Goal: Task Accomplishment & Management: Use online tool/utility

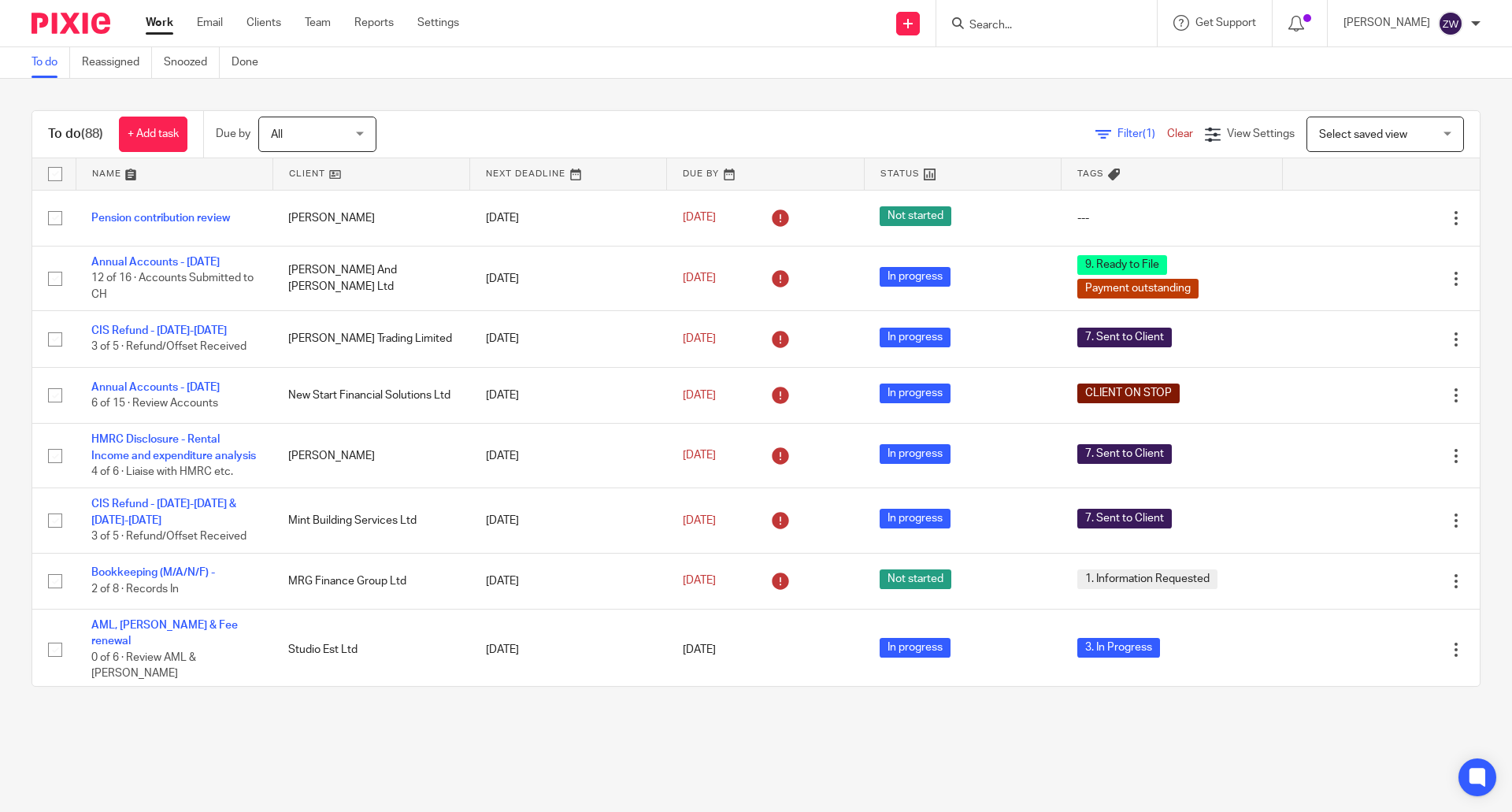
click at [567, 101] on div "To do (88) + Add task Due by All All Today Tomorrow This week Next week This mo…" at bounding box center [756, 398] width 1512 height 639
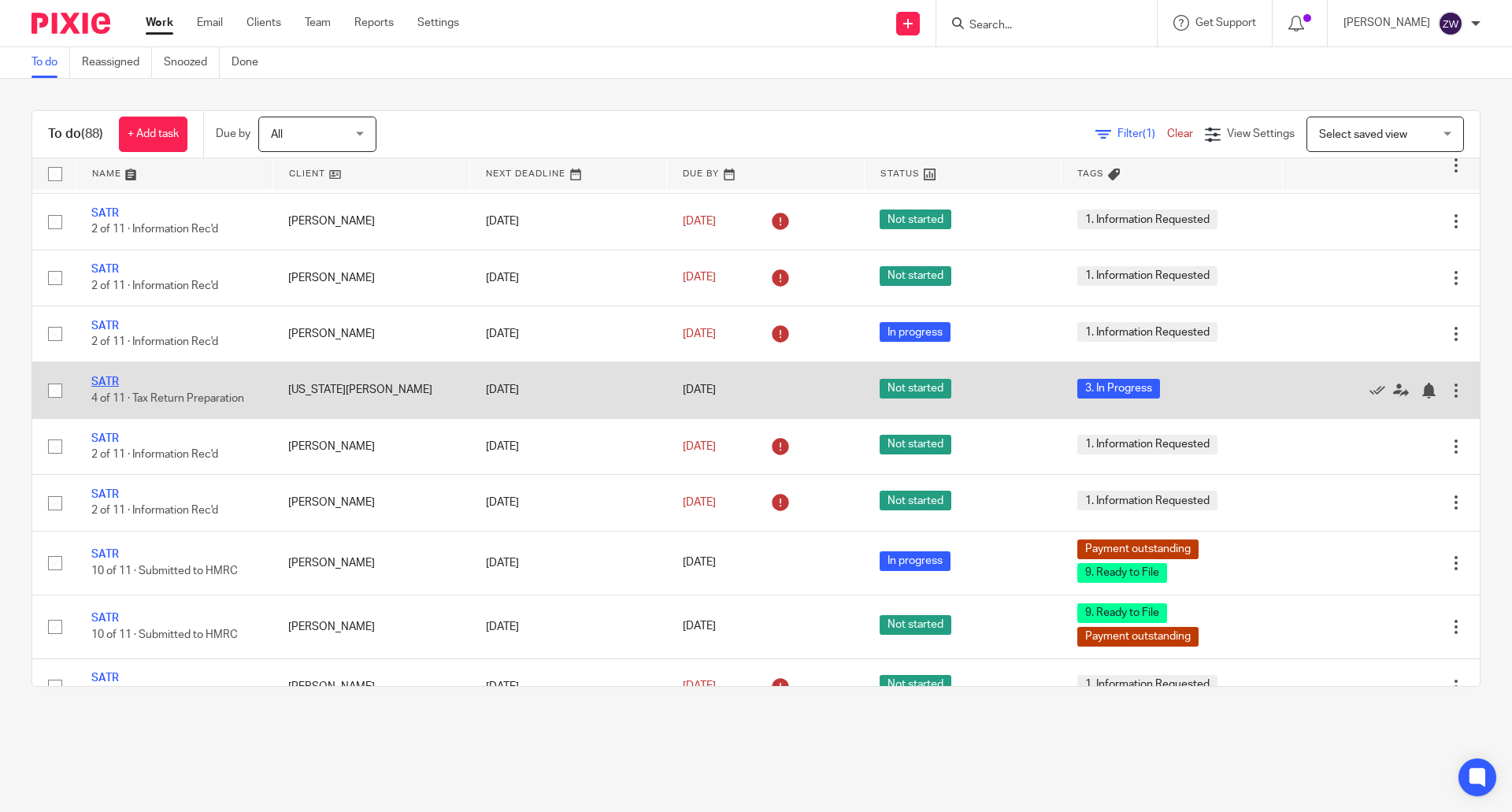
click at [114, 388] on link "SATR" at bounding box center [105, 381] width 28 height 11
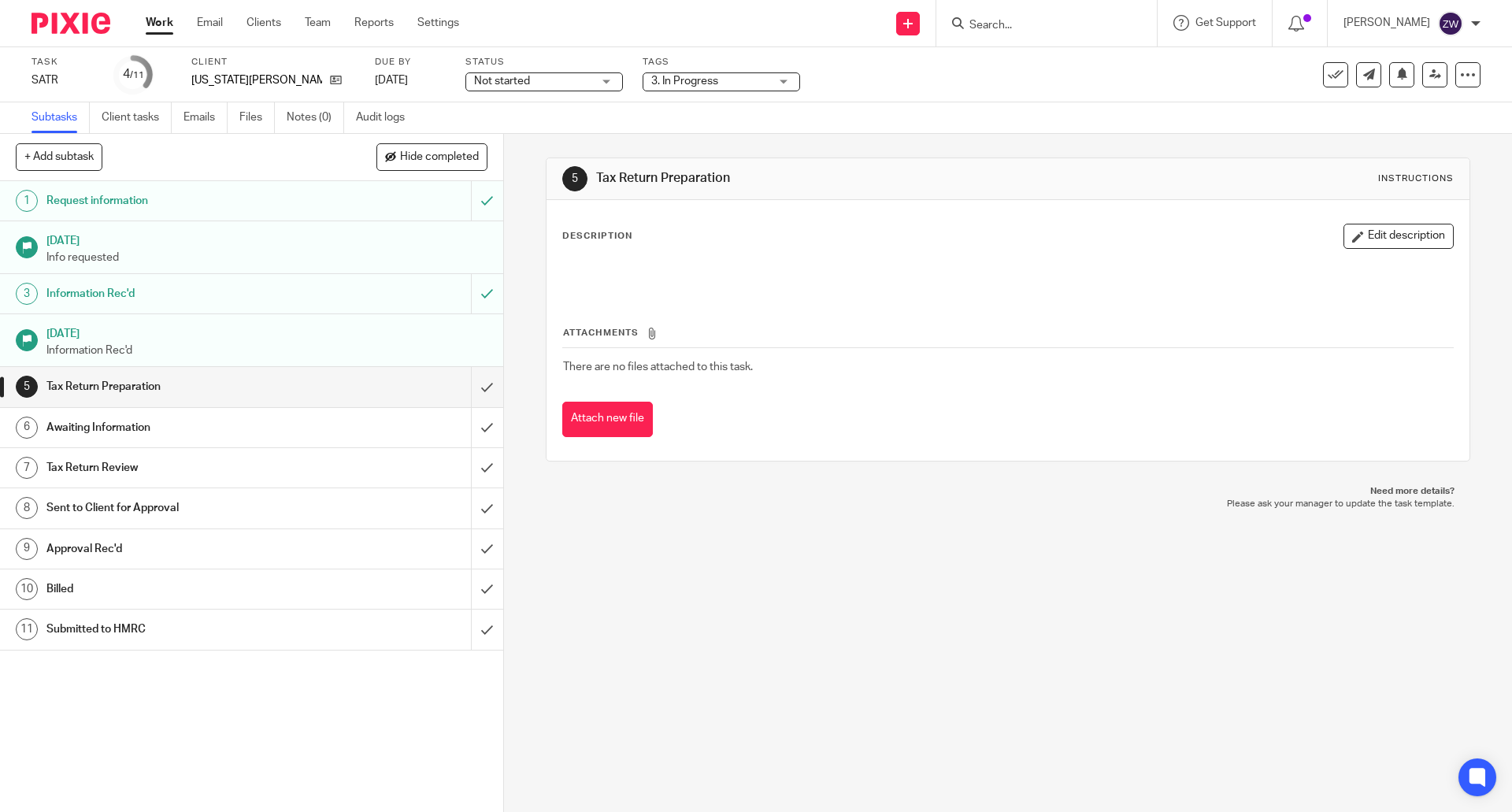
click at [721, 74] on span "3. In Progress" at bounding box center [710, 82] width 118 height 16
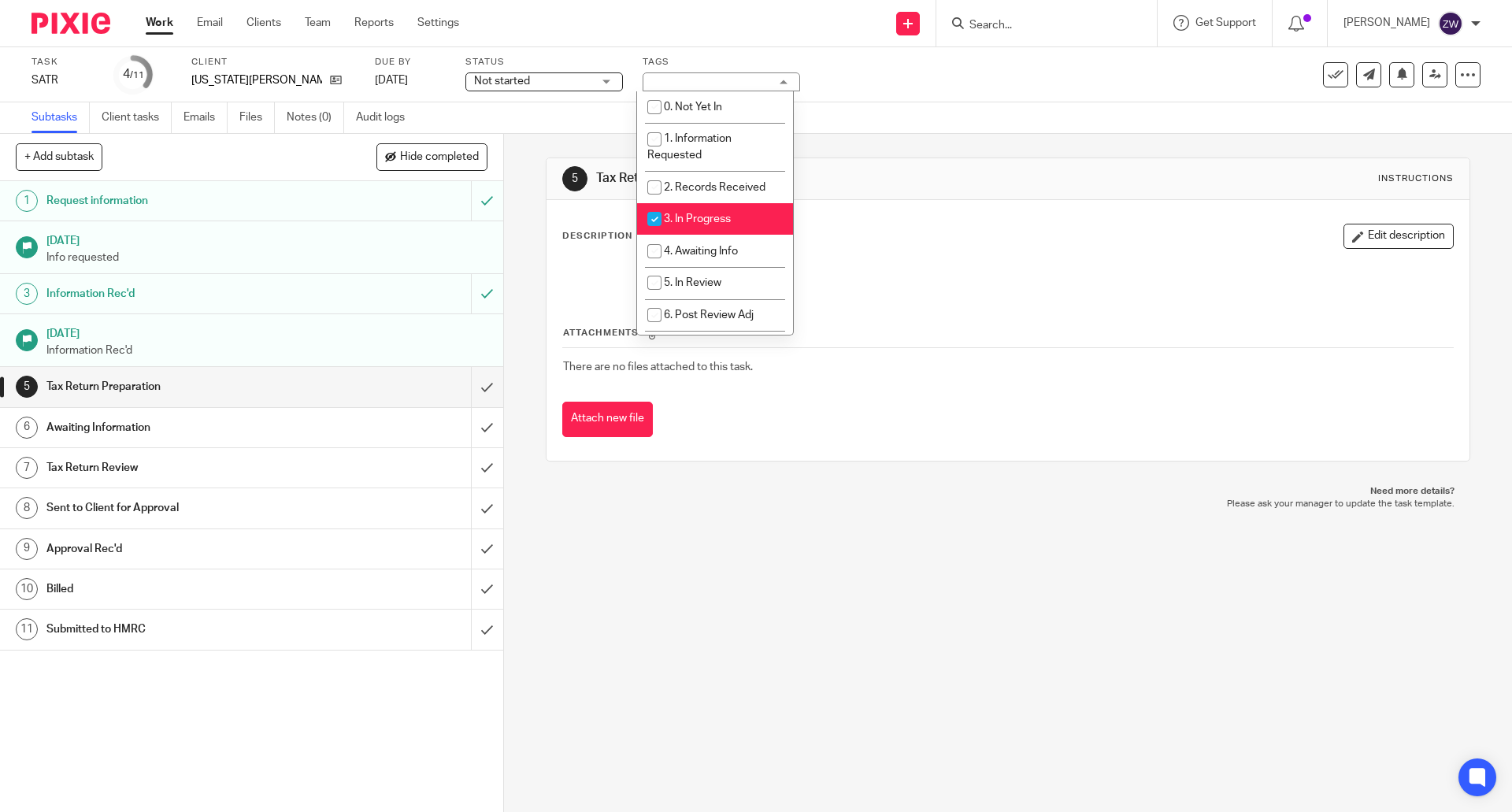
click at [730, 210] on li "3. In Progress" at bounding box center [715, 218] width 156 height 32
checkbox input "false"
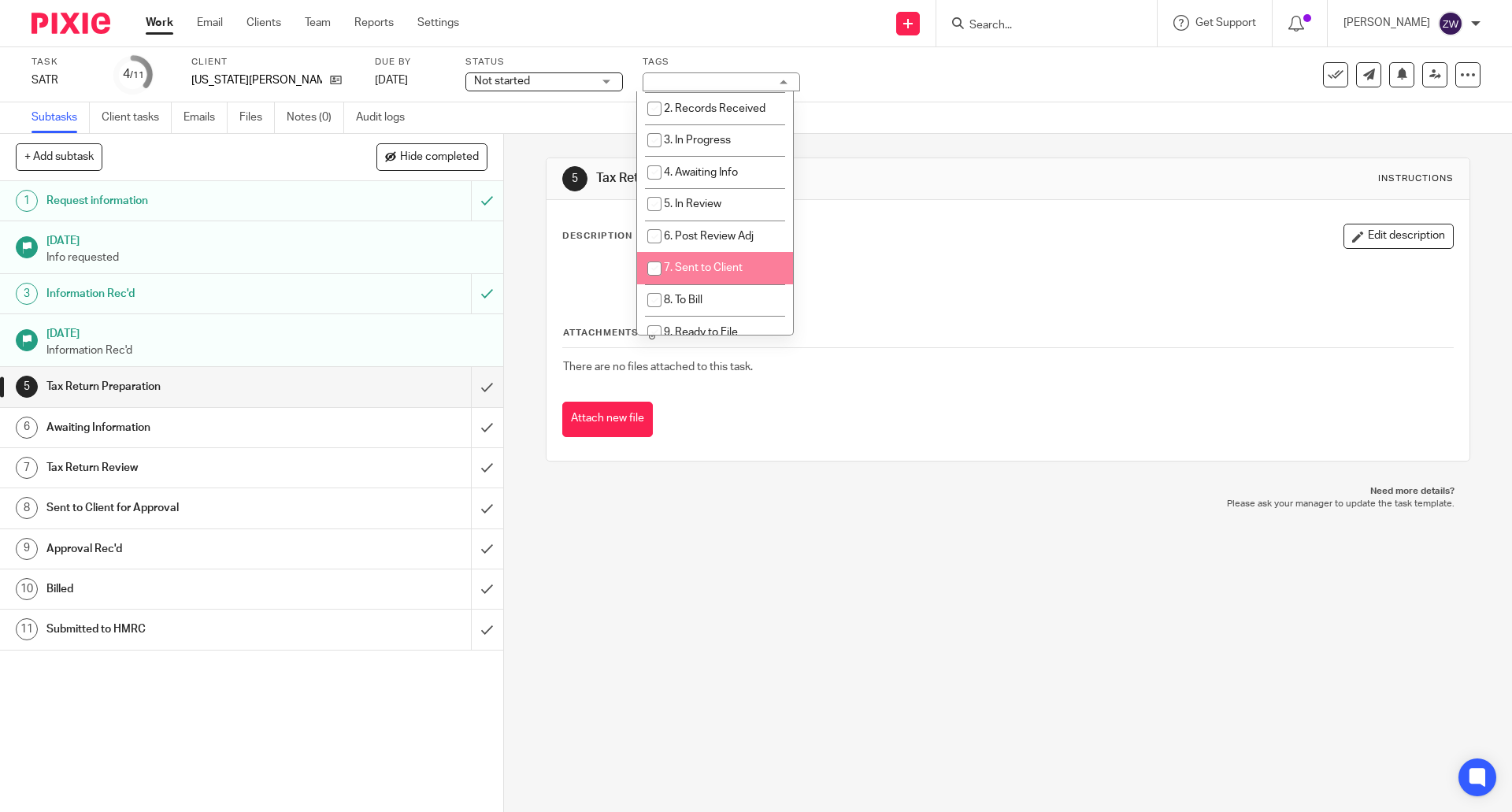
click at [708, 273] on li "7. Sent to Client" at bounding box center [715, 267] width 156 height 32
checkbox input "true"
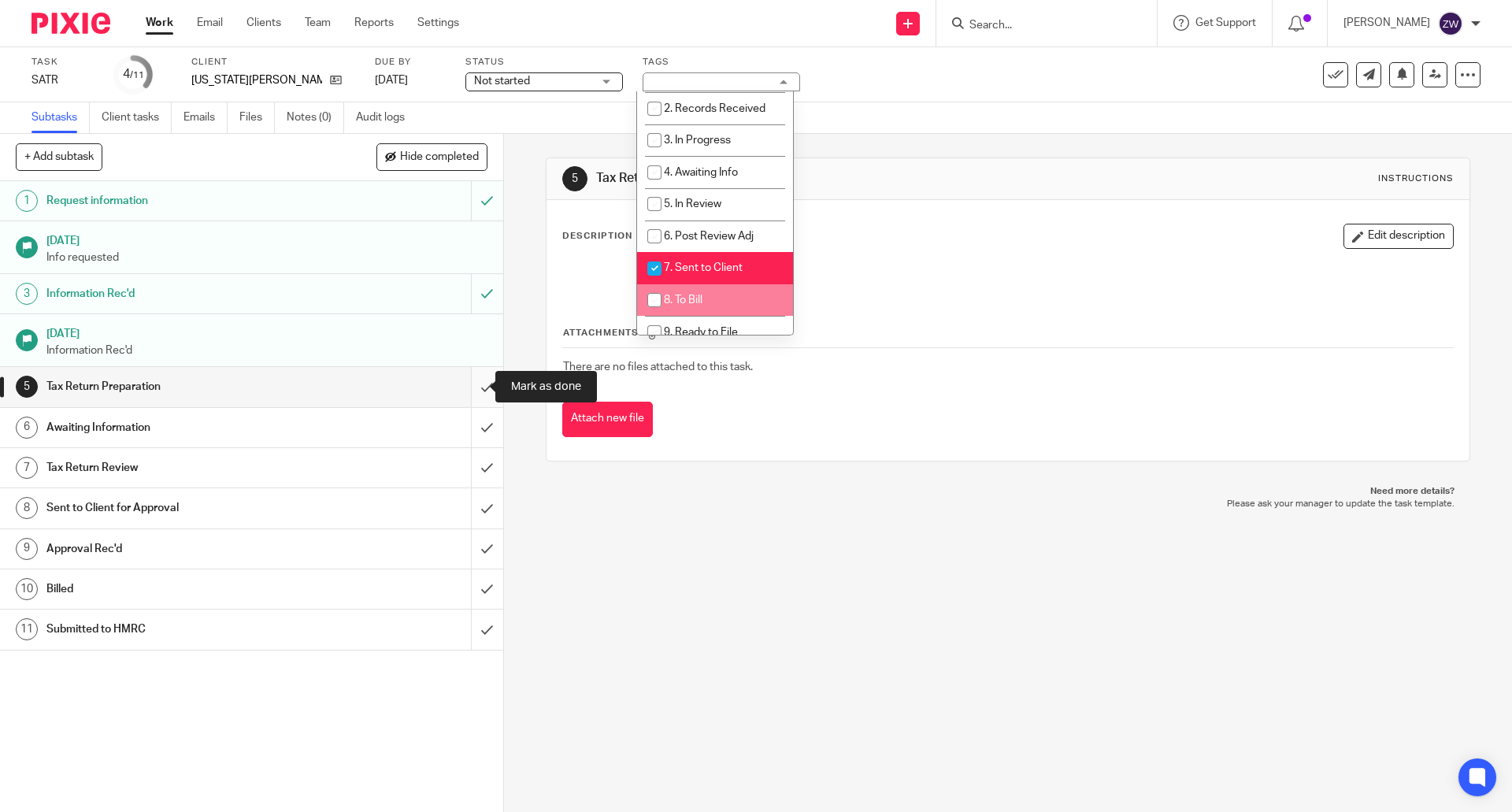
click at [473, 388] on input "submit" at bounding box center [251, 387] width 503 height 39
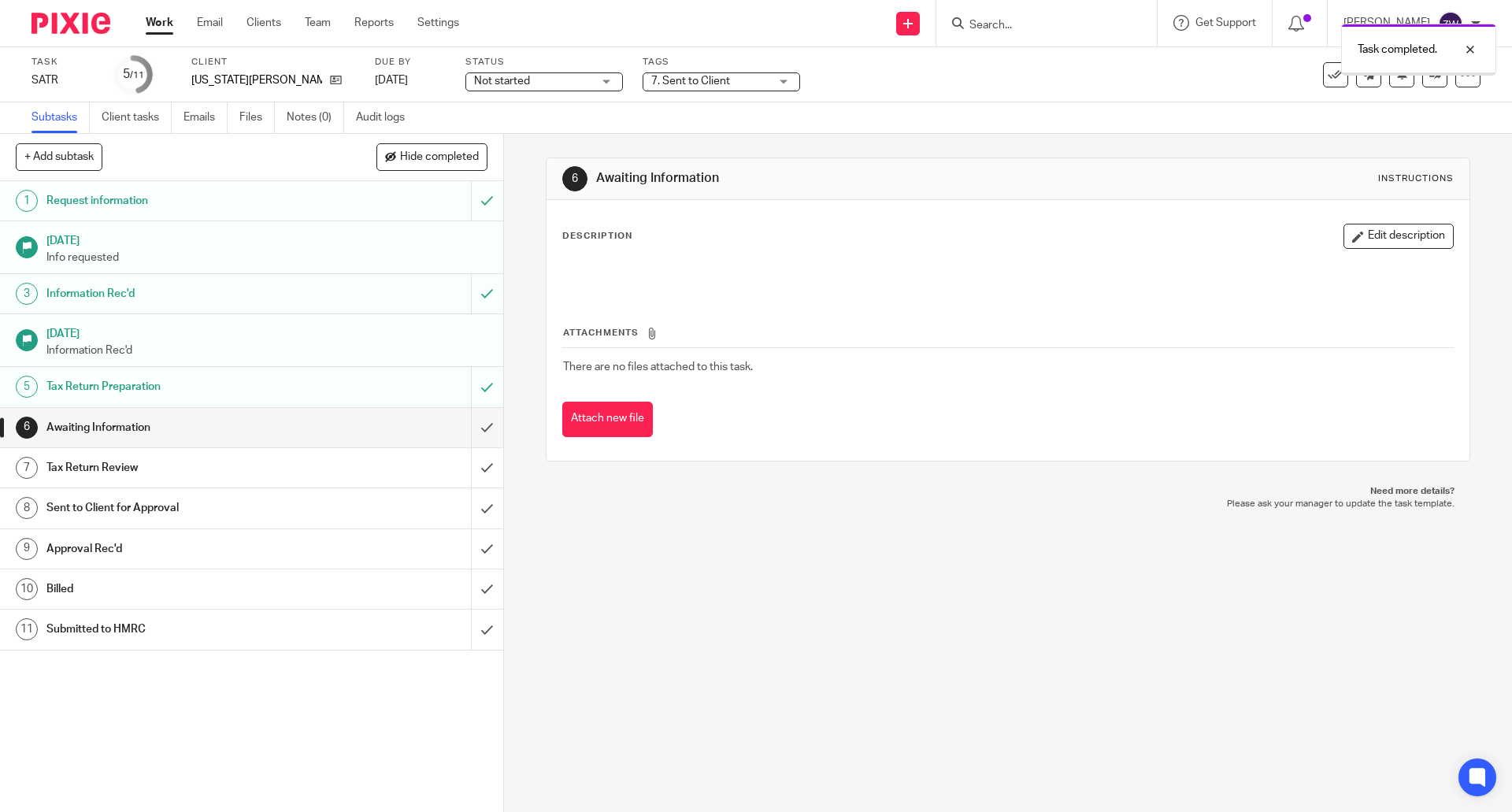
click at [470, 431] on input "submit" at bounding box center [251, 428] width 503 height 39
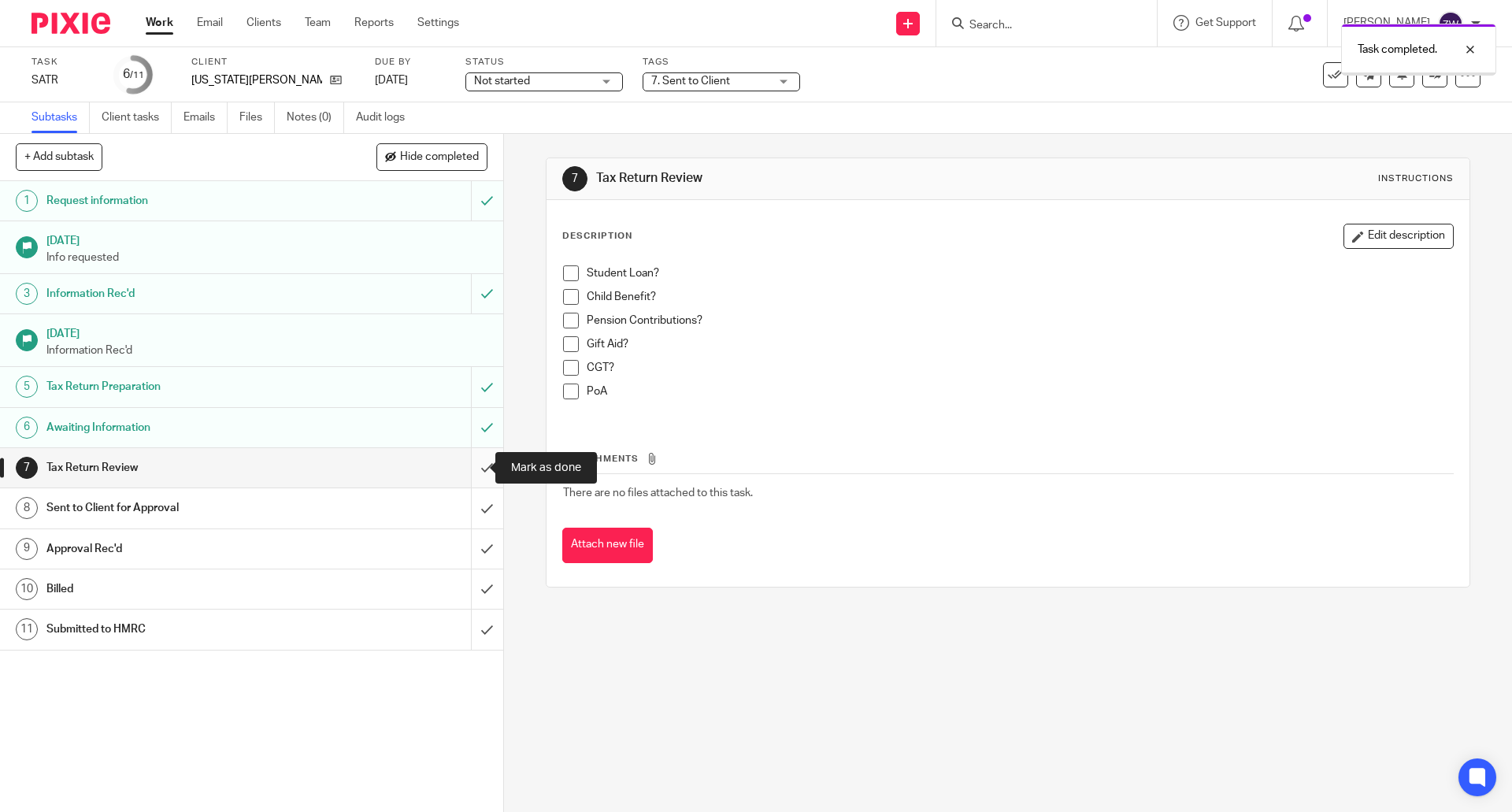
click at [476, 471] on input "submit" at bounding box center [251, 468] width 503 height 39
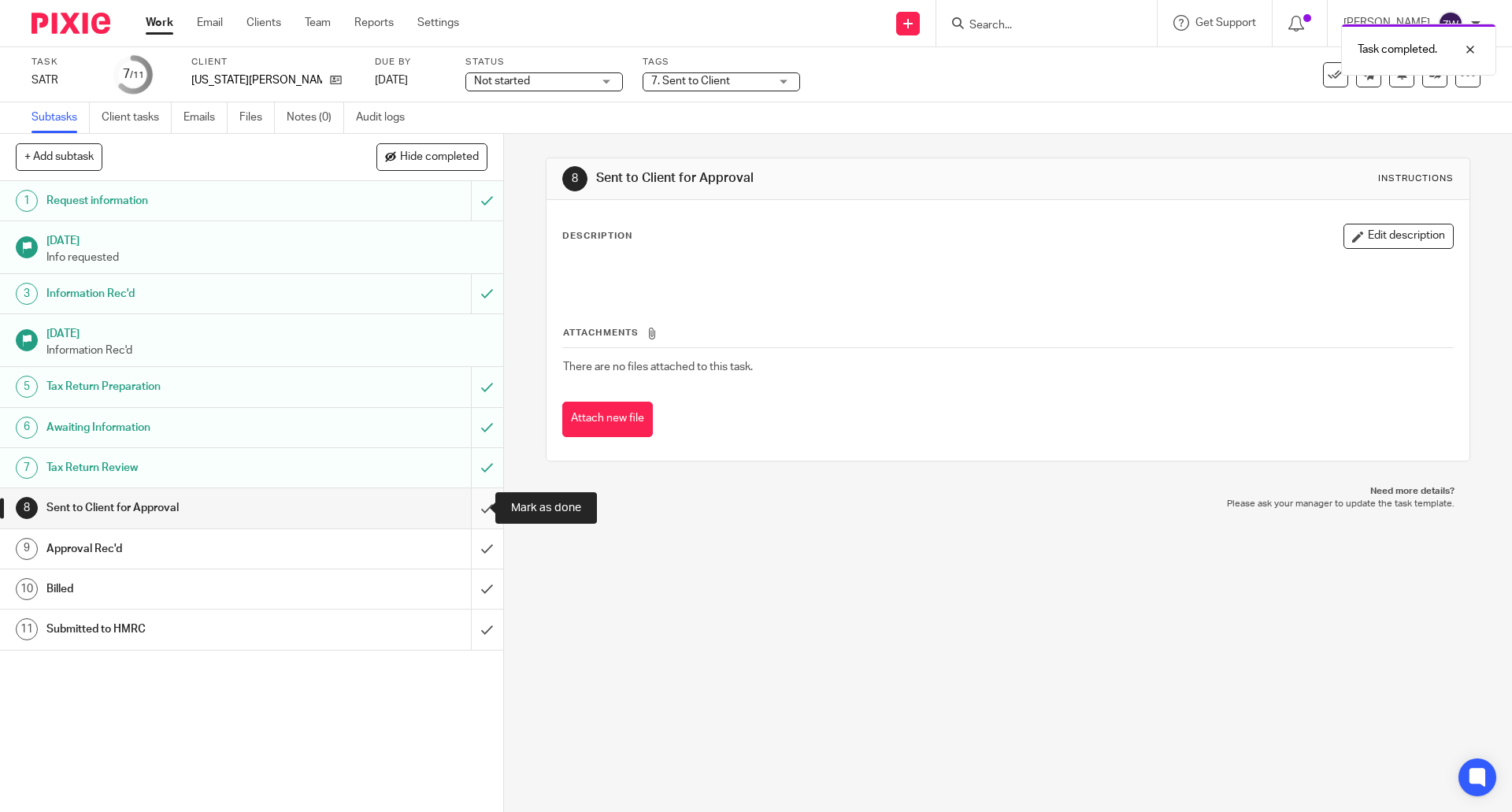
click at [465, 500] on input "submit" at bounding box center [251, 508] width 503 height 39
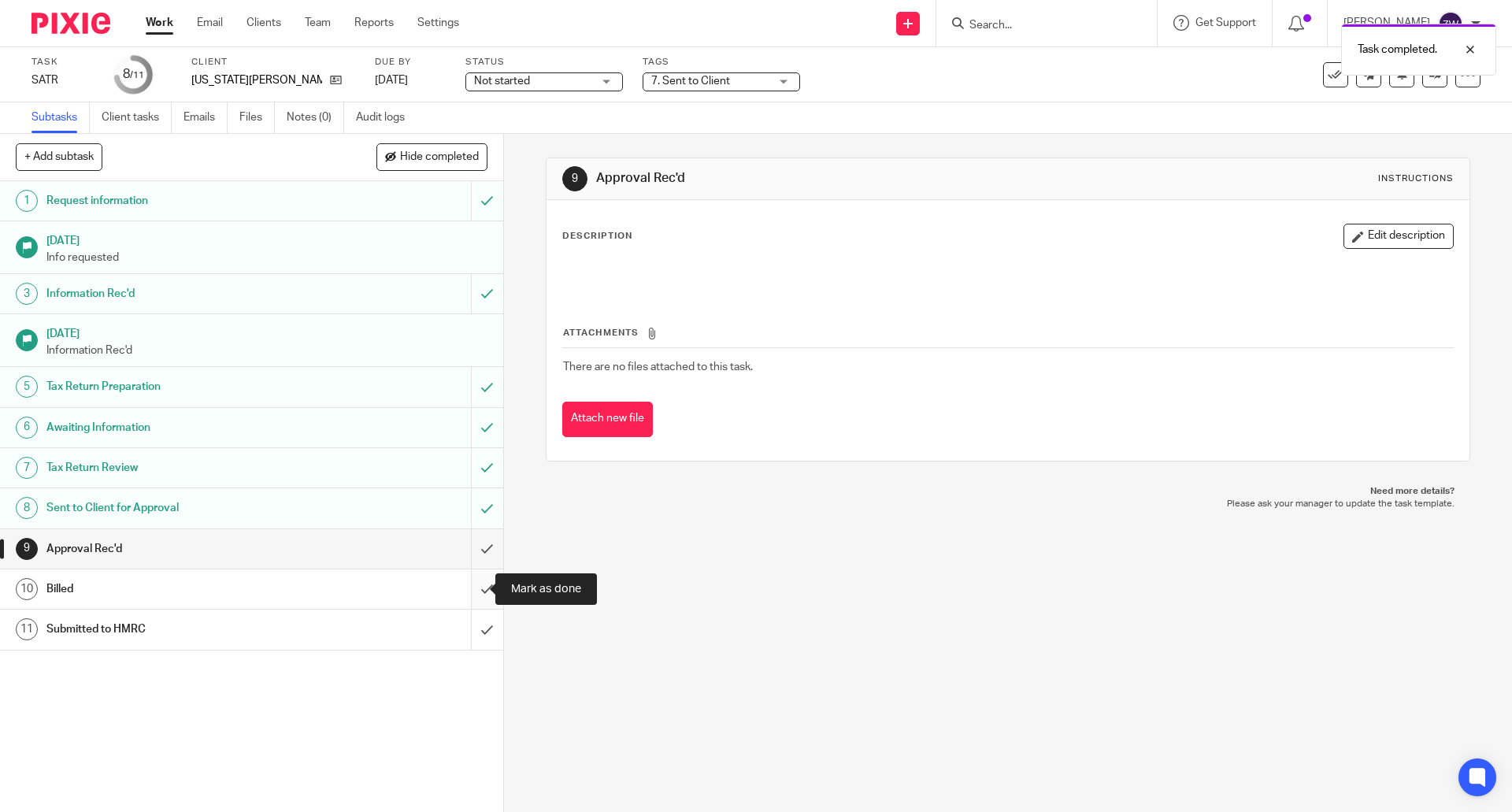
click at [472, 595] on input "submit" at bounding box center [251, 589] width 503 height 39
click at [80, 28] on img at bounding box center [71, 23] width 79 height 21
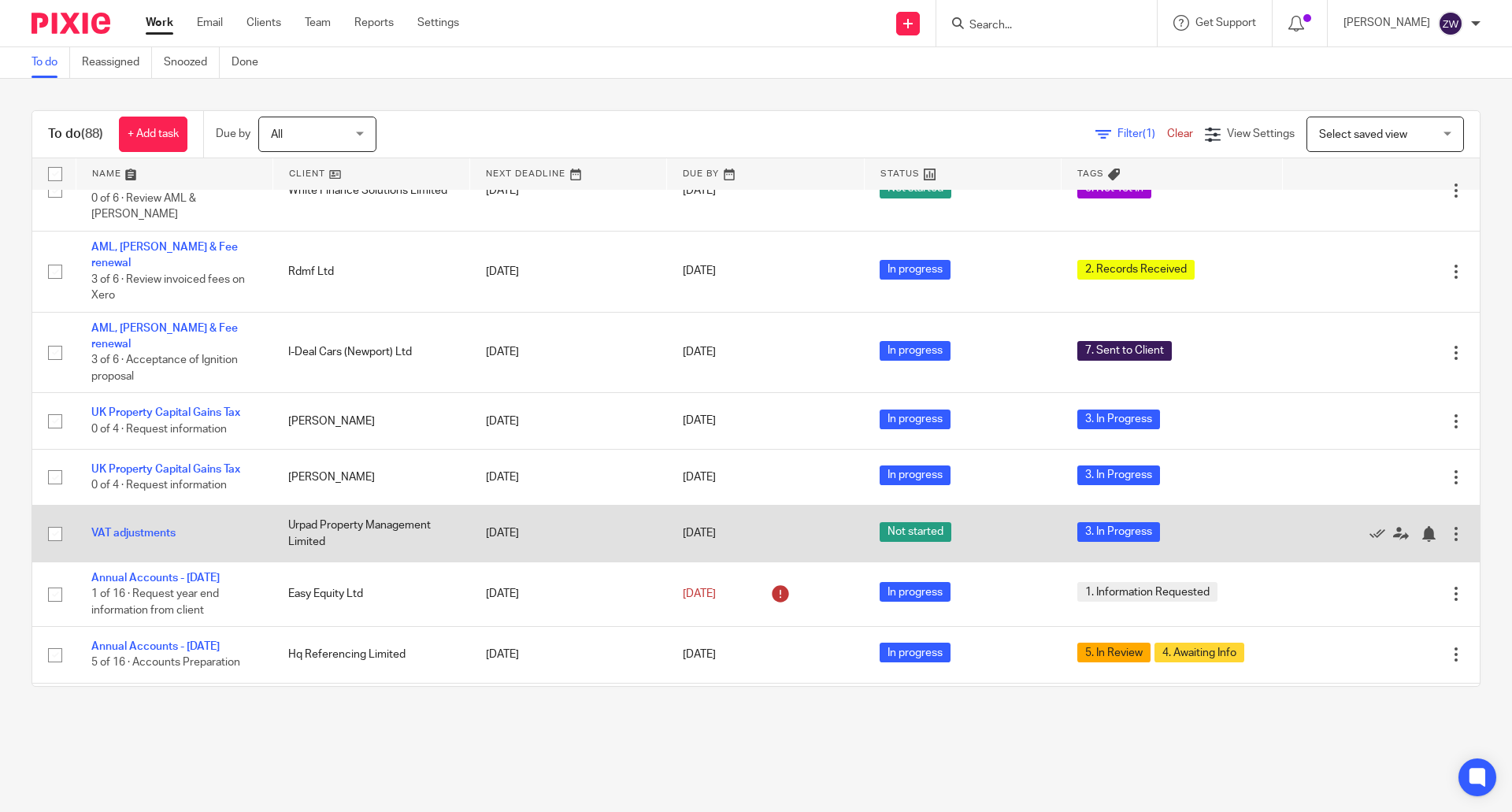
scroll to position [787, 0]
